Goal: Navigation & Orientation: Find specific page/section

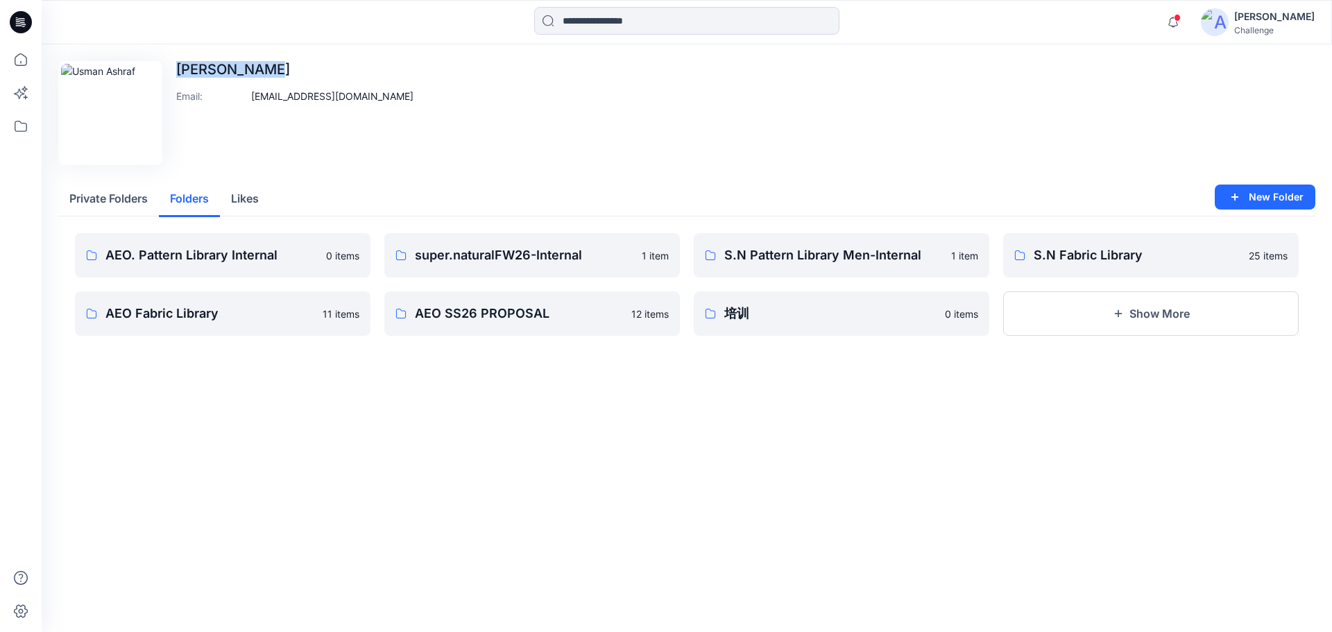
click at [289, 71] on p "[PERSON_NAME]" at bounding box center [294, 69] width 237 height 17
click at [274, 138] on div "[PERSON_NAME] Email : [EMAIL_ADDRESS][DOMAIN_NAME]" at bounding box center [294, 113] width 237 height 104
drag, startPoint x: 274, startPoint y: 192, endPoint x: 46, endPoint y: 192, distance: 228.2
click at [46, 192] on div "Edit Image [PERSON_NAME] Email : [EMAIL_ADDRESS][DOMAIN_NAME] Private Folders F…" at bounding box center [687, 217] width 1290 height 347
click at [253, 161] on div "[PERSON_NAME] Email : [EMAIL_ADDRESS][DOMAIN_NAME]" at bounding box center [294, 113] width 237 height 104
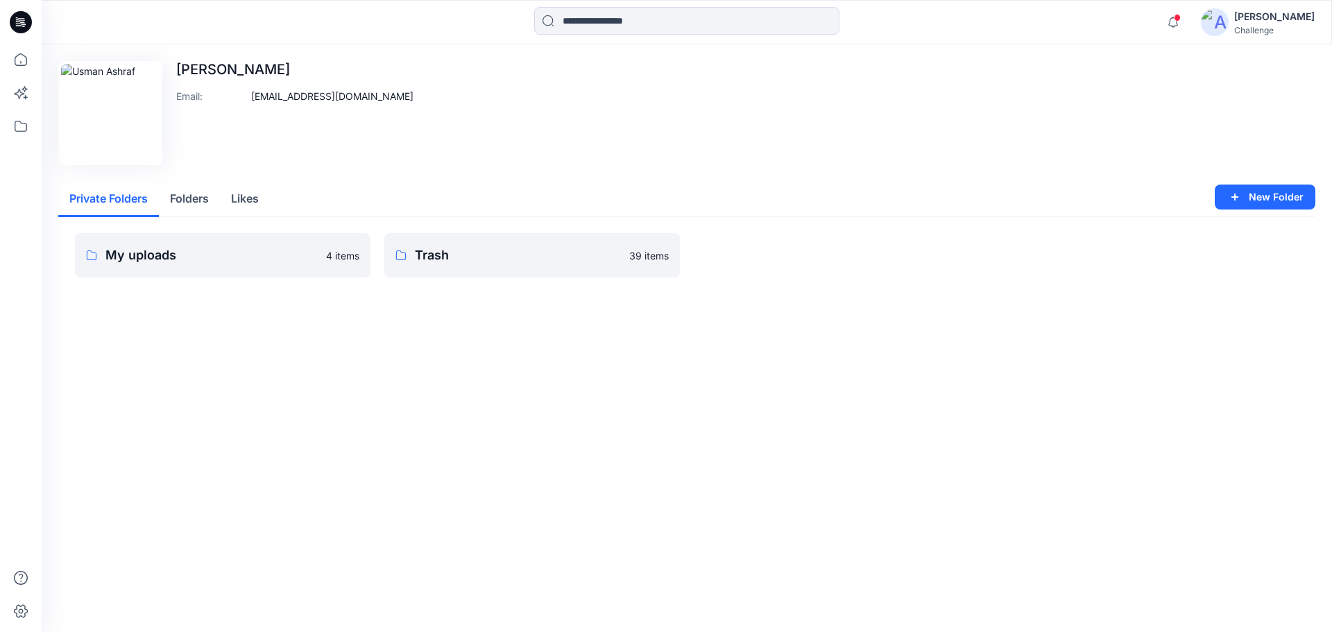
drag, startPoint x: 62, startPoint y: 193, endPoint x: 245, endPoint y: 203, distance: 182.7
click at [245, 203] on div "Private Folders Folders Likes" at bounding box center [686, 199] width 1257 height 35
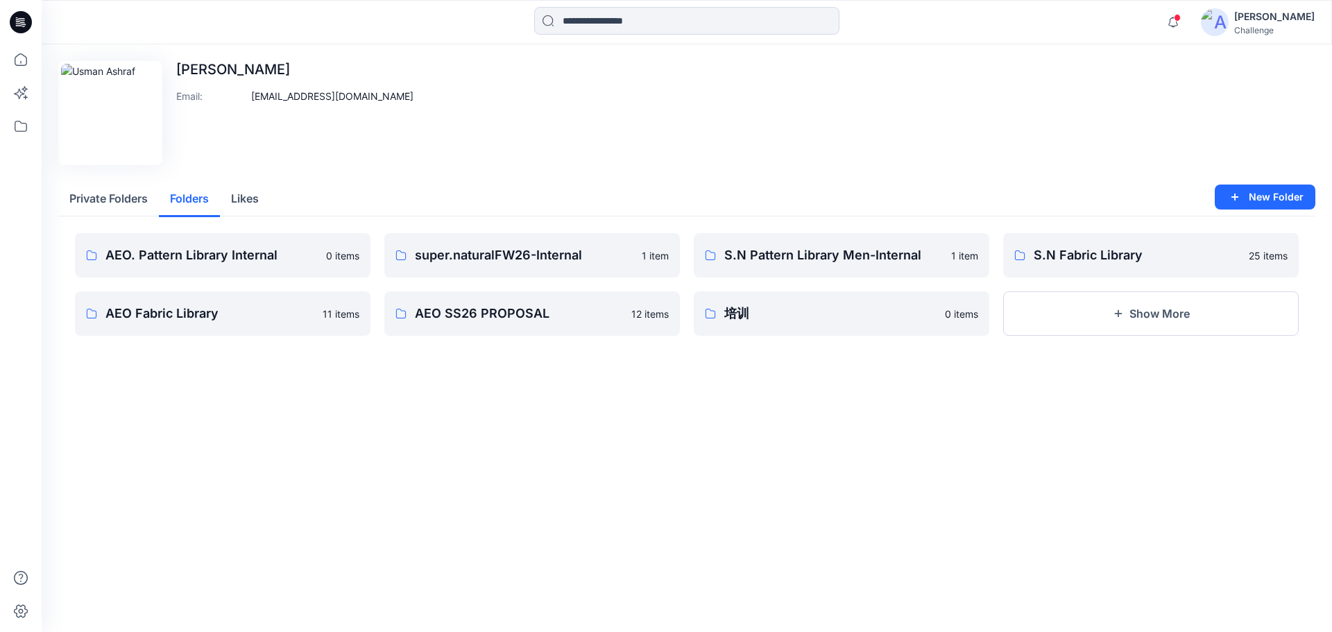
click at [200, 199] on button "Folders" at bounding box center [189, 199] width 61 height 35
click at [274, 198] on div "Private Folders Folders Likes" at bounding box center [686, 199] width 1257 height 35
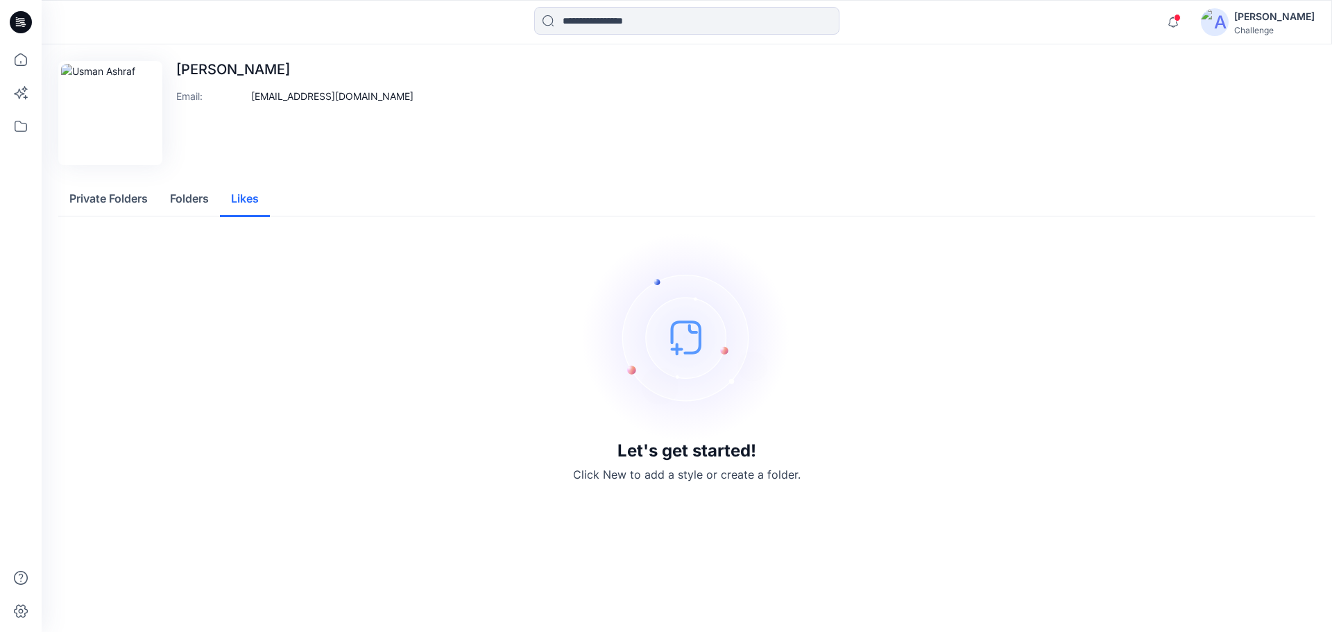
click at [263, 199] on button "Likes" at bounding box center [245, 199] width 50 height 35
click at [207, 200] on button "Folders" at bounding box center [189, 199] width 61 height 35
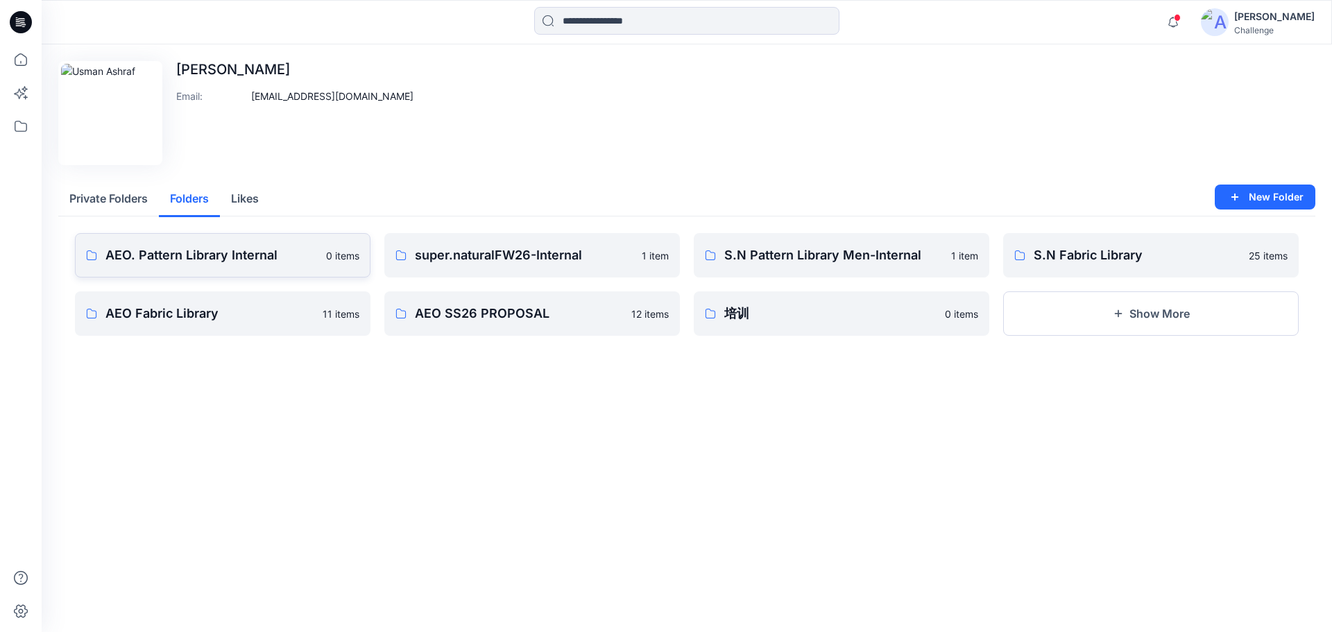
click at [183, 247] on p "AEO. Pattern Library Internal" at bounding box center [211, 255] width 212 height 19
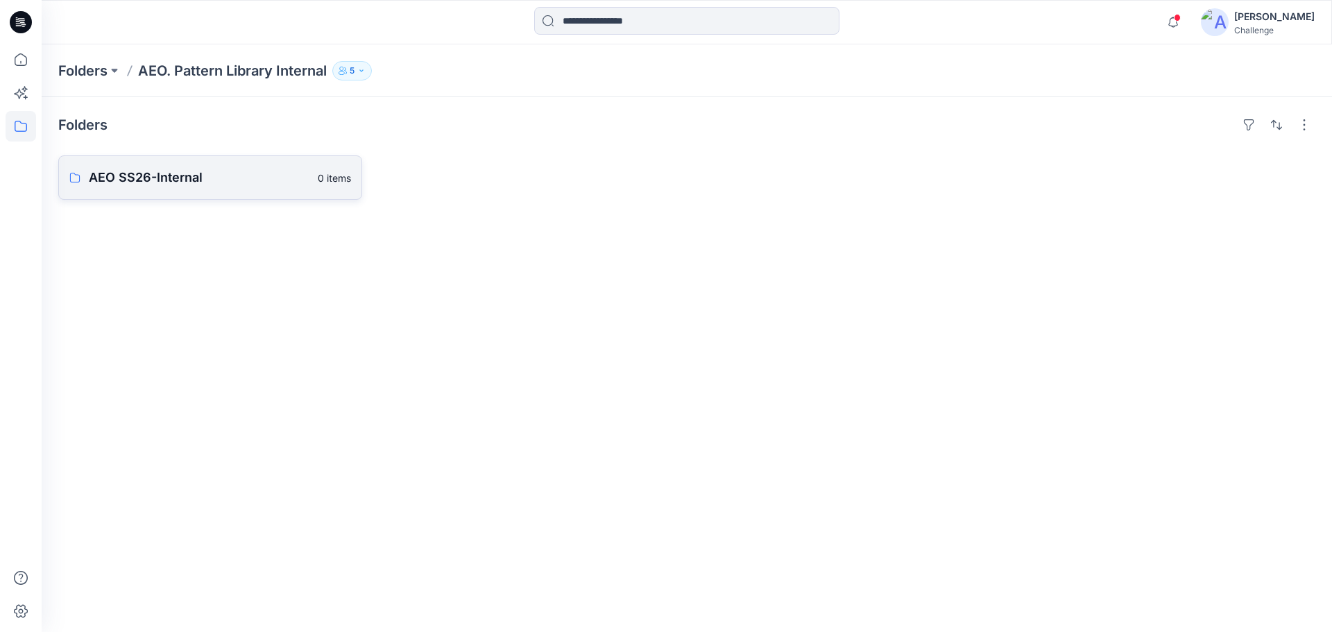
click at [160, 191] on link "AEO SS26-Internal 0 items" at bounding box center [210, 177] width 304 height 44
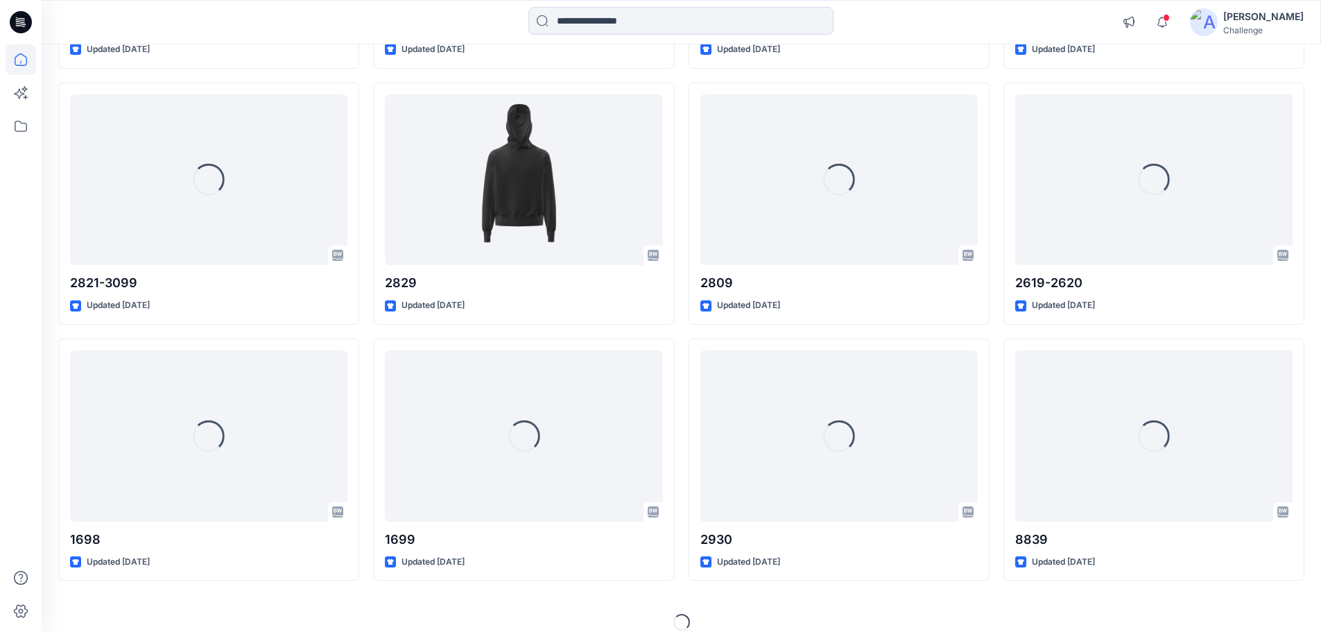
scroll to position [384, 0]
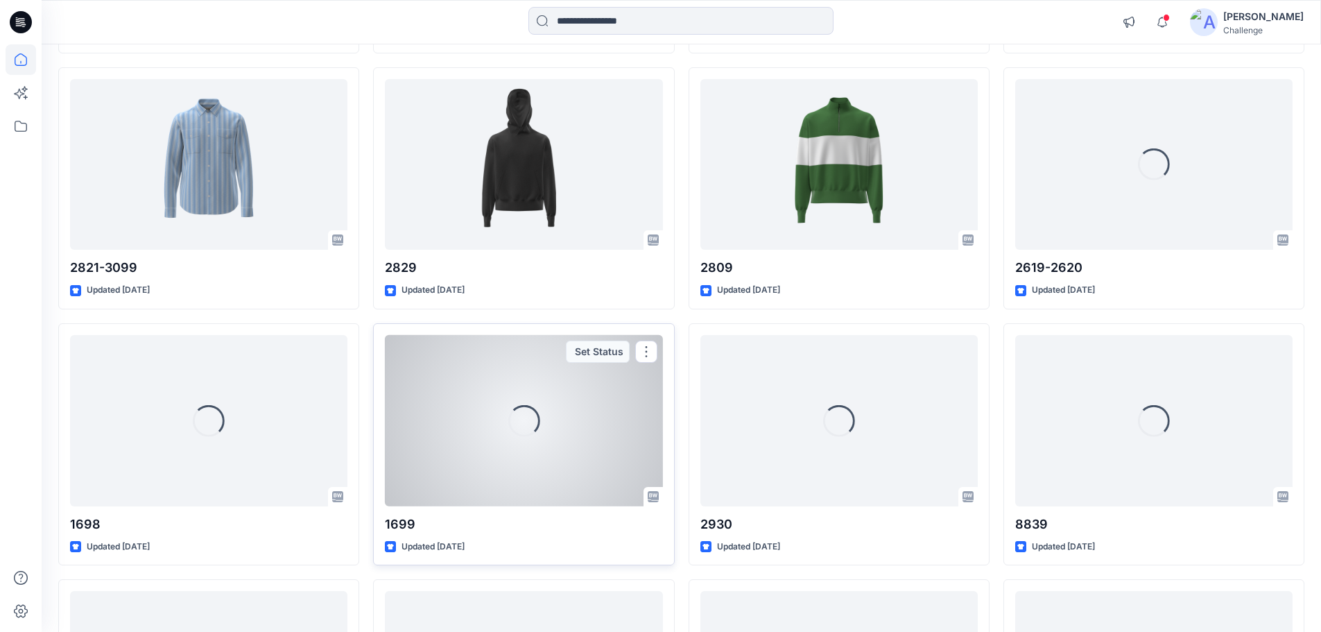
click at [428, 499] on div "Loading..." at bounding box center [523, 420] width 277 height 171
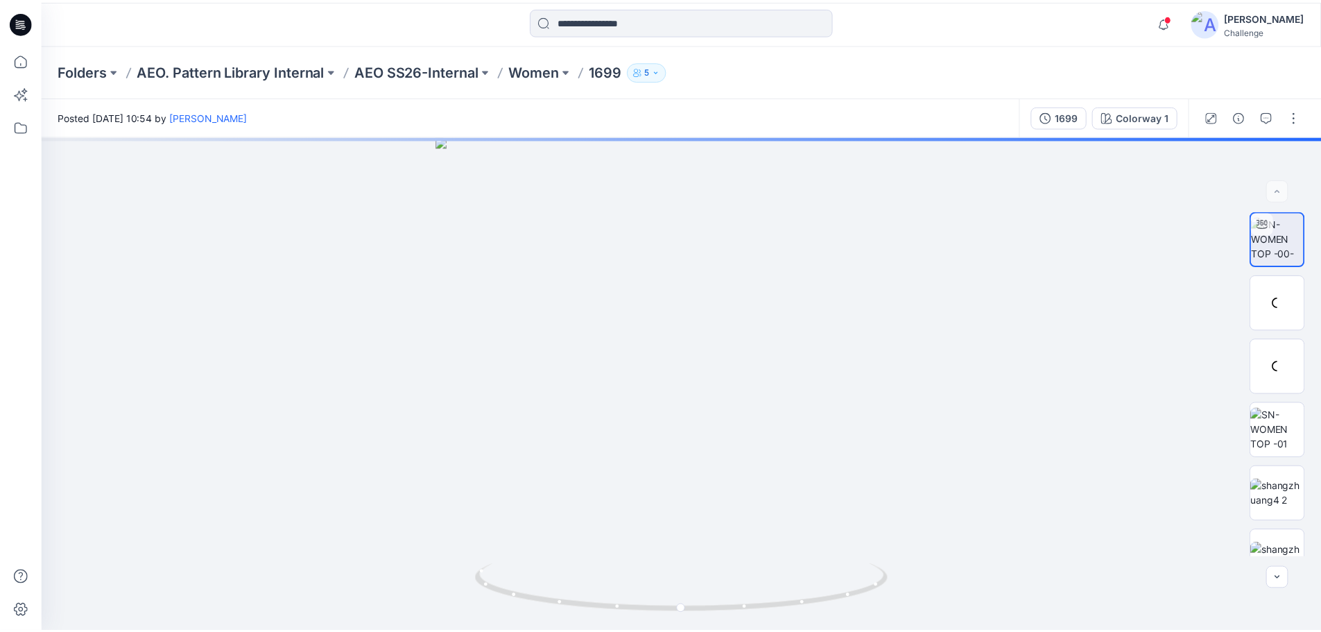
scroll to position [384, 0]
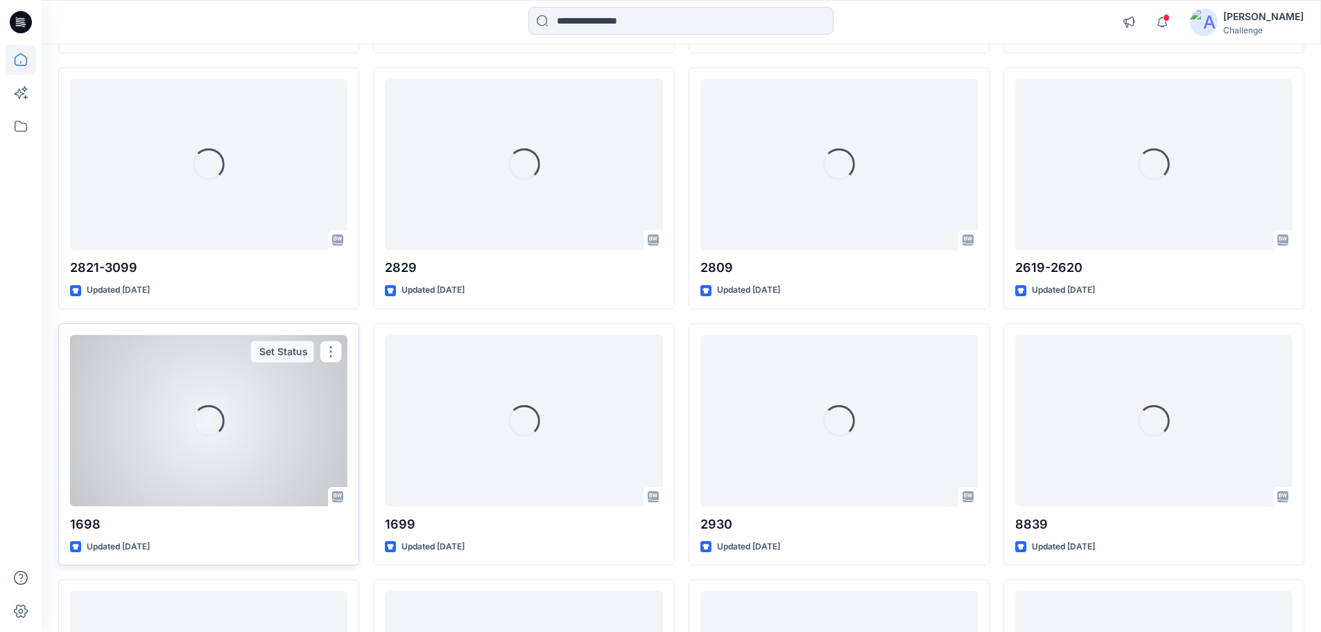
click at [268, 482] on div "Loading..." at bounding box center [208, 420] width 277 height 171
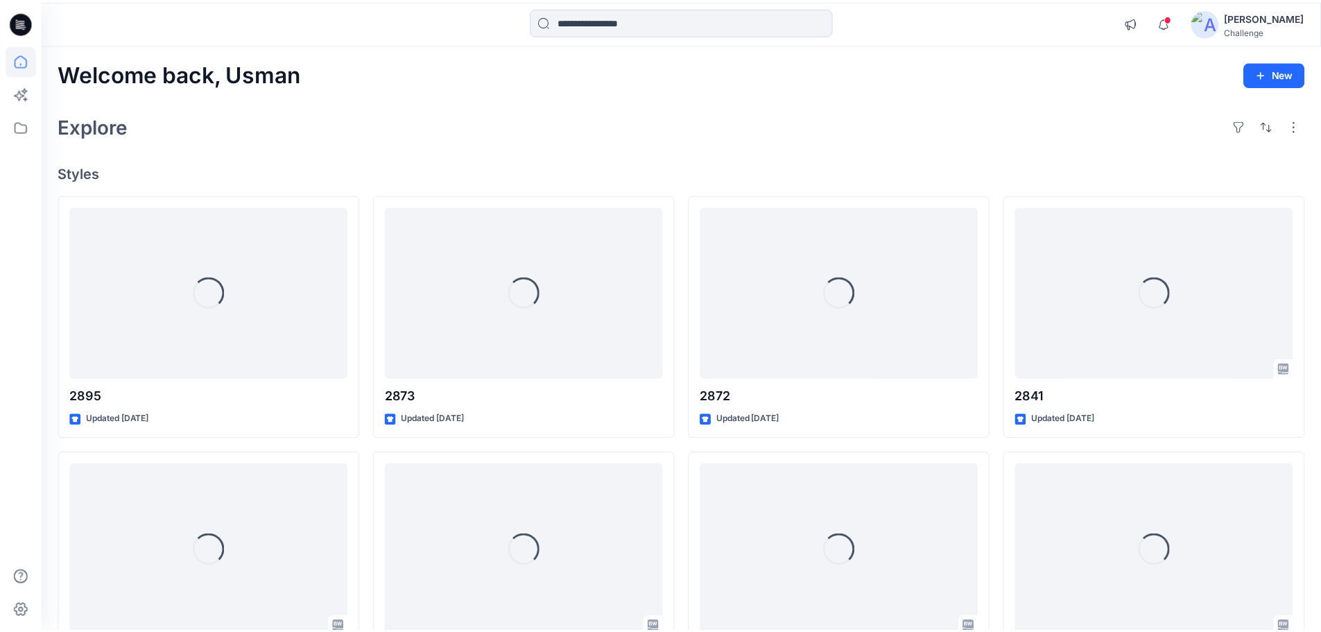
scroll to position [384, 0]
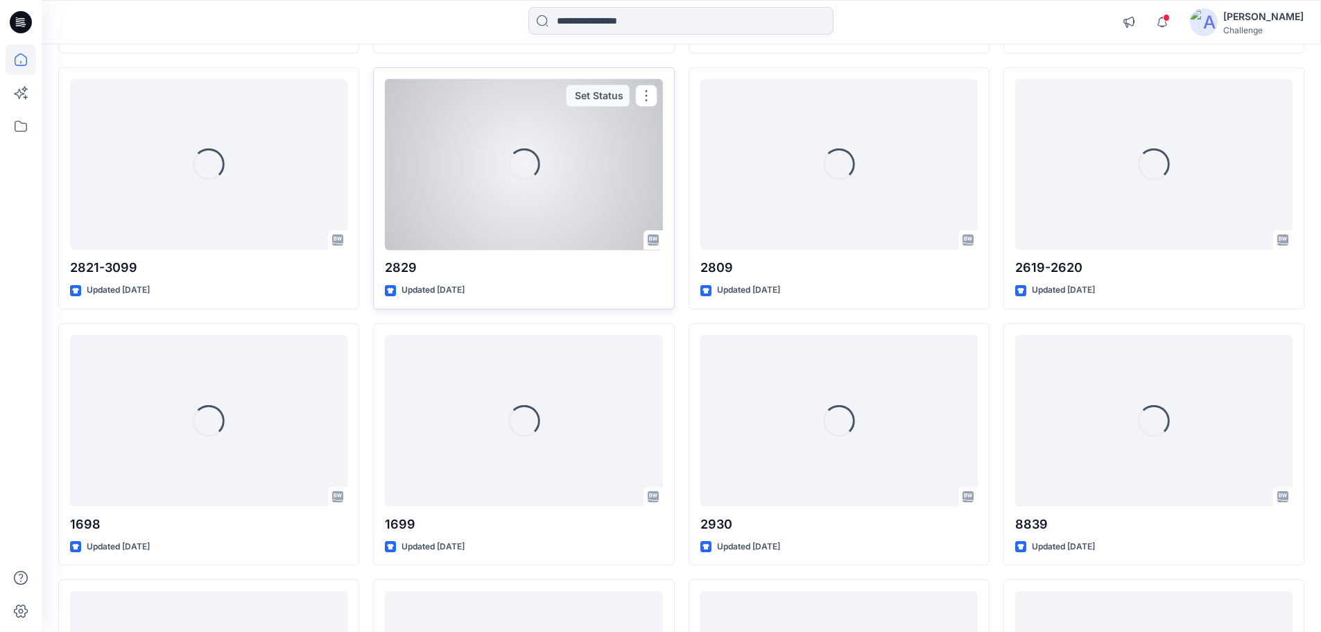
click at [487, 216] on div "Loading..." at bounding box center [523, 164] width 277 height 171
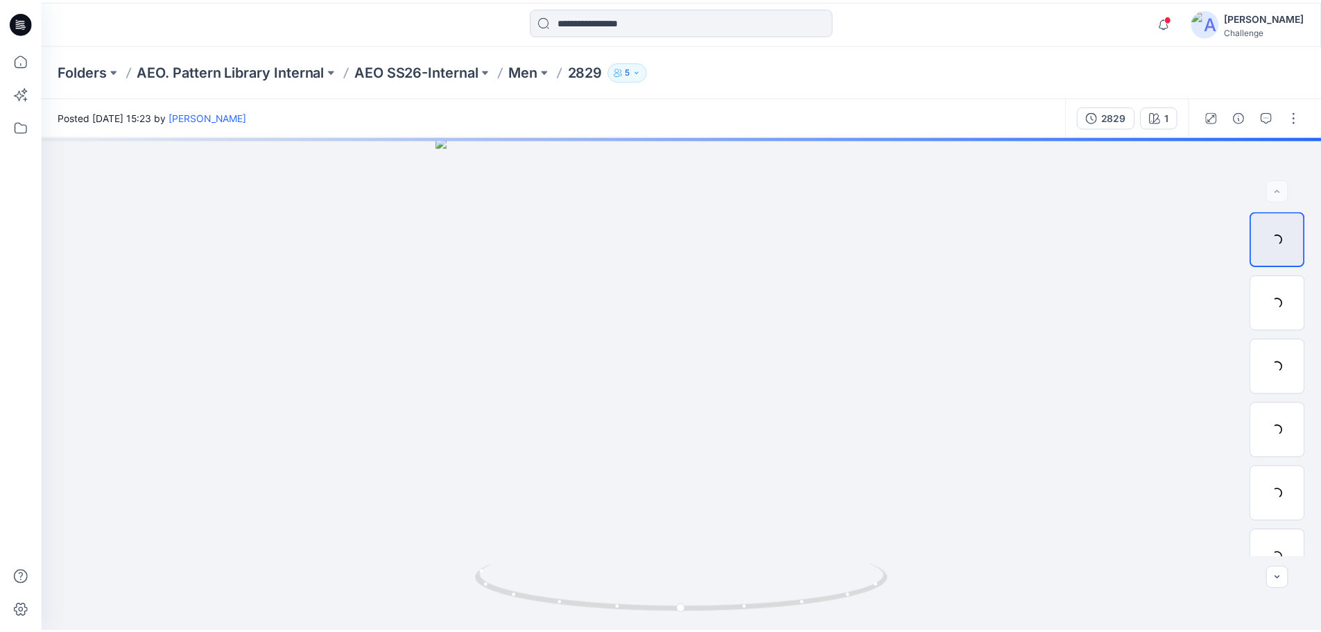
scroll to position [384, 0]
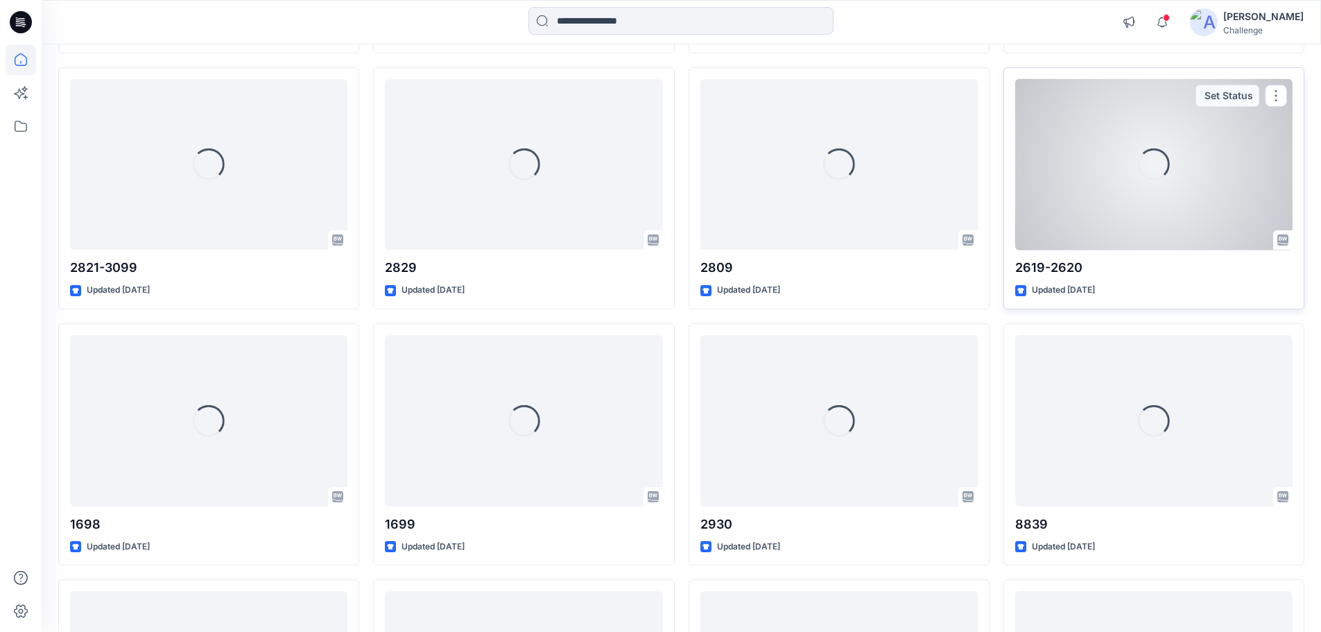
click at [1103, 224] on div "Loading..." at bounding box center [1154, 164] width 277 height 171
